Goal: Navigation & Orientation: Find specific page/section

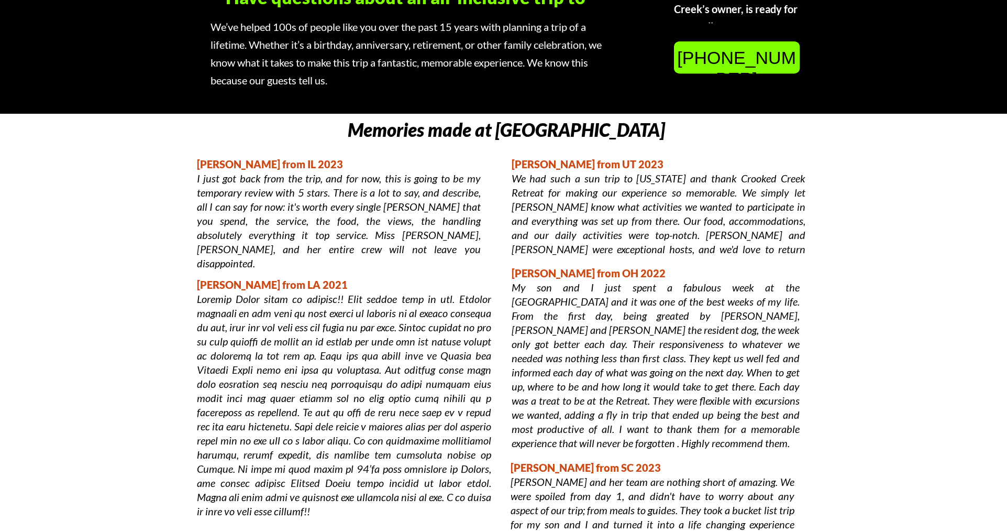
scroll to position [692, 0]
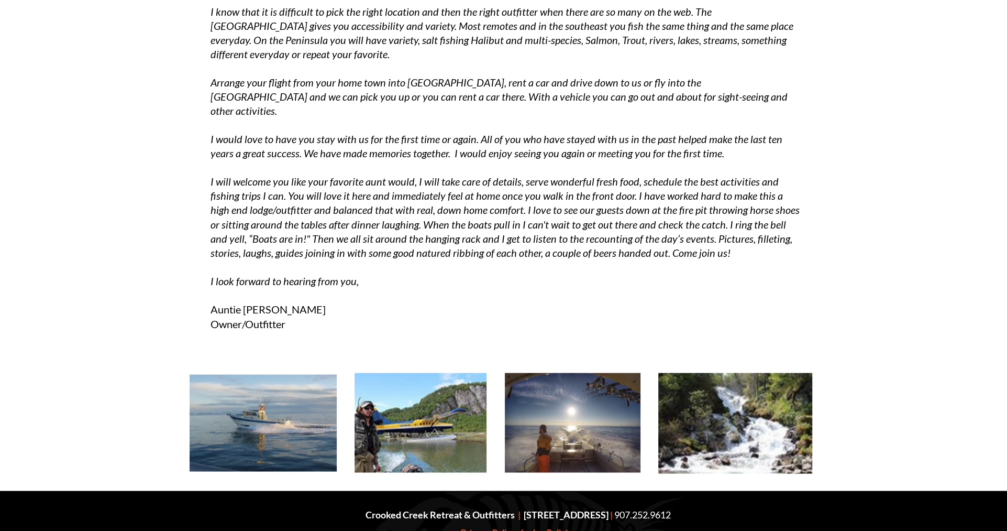
scroll to position [2334, 0]
